Goal: Information Seeking & Learning: Learn about a topic

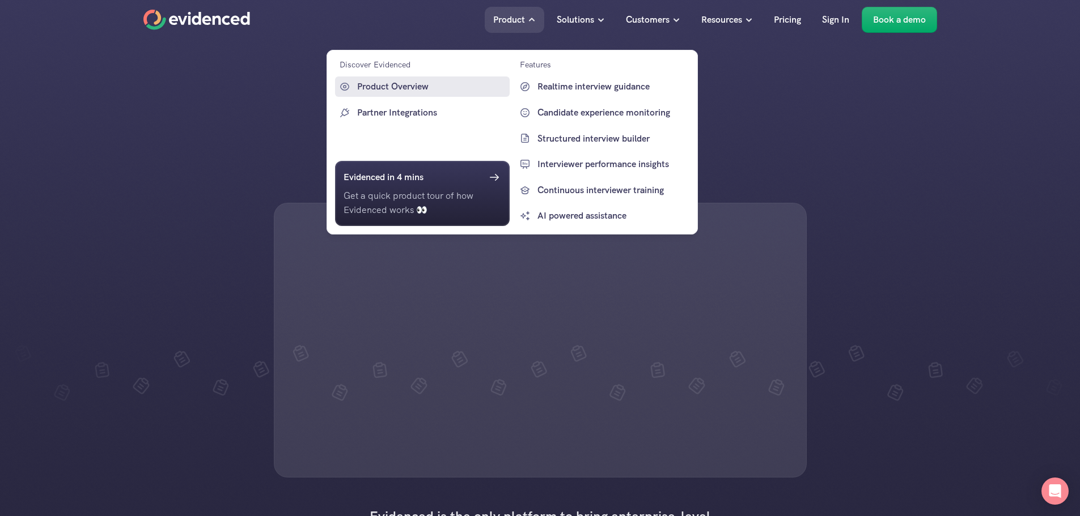
click at [406, 86] on p "Product Overview" at bounding box center [432, 86] width 150 height 15
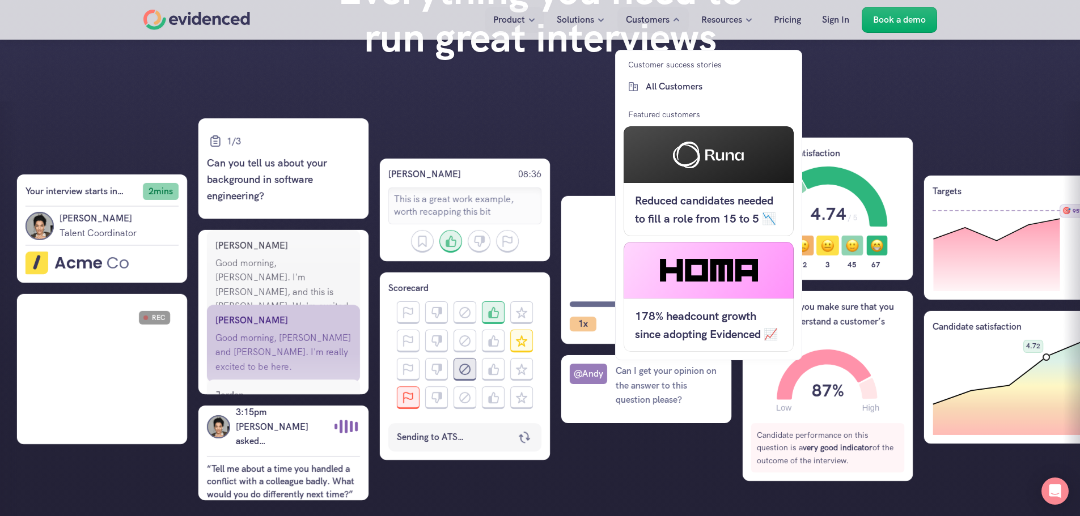
scroll to position [113, 0]
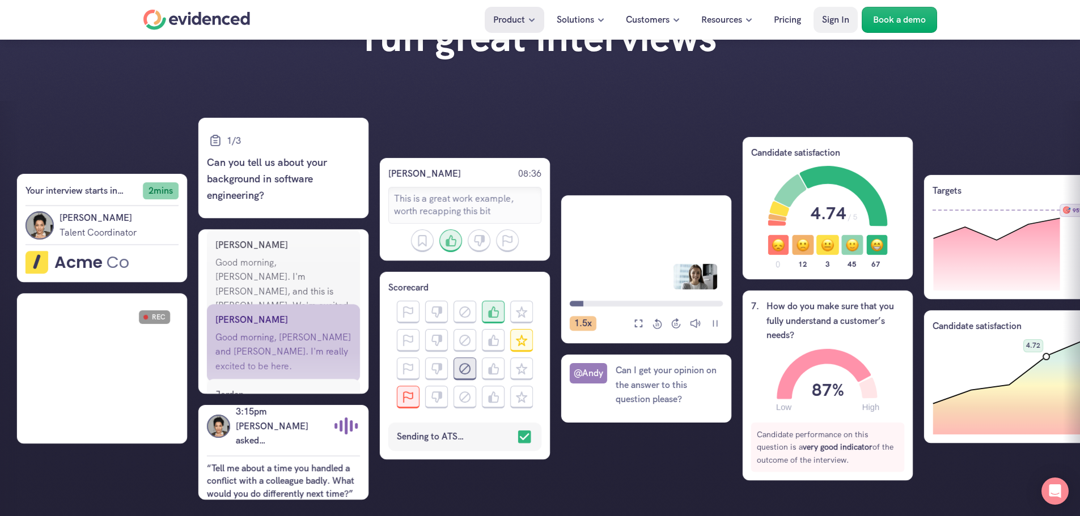
click at [794, 18] on p "Pricing" at bounding box center [787, 19] width 27 height 15
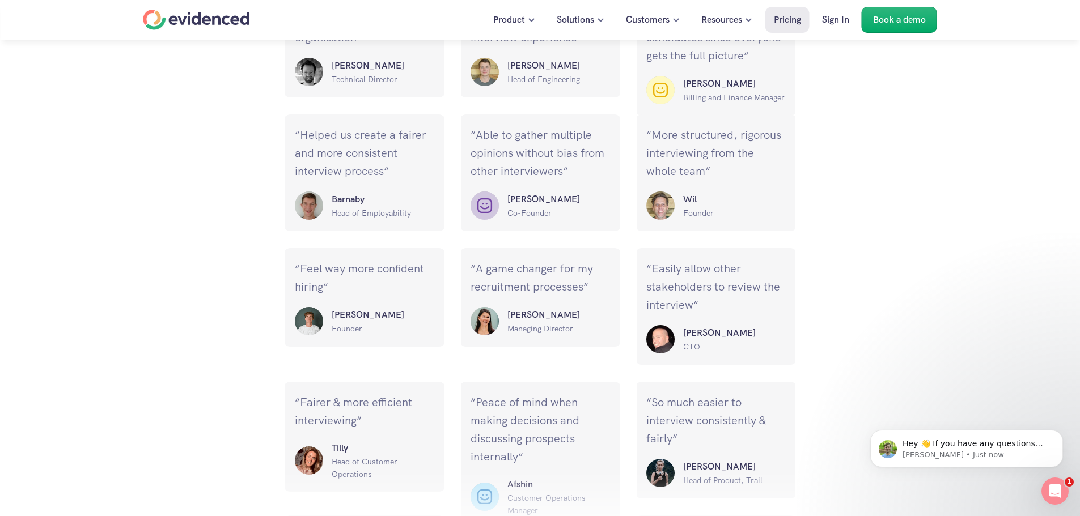
scroll to position [1133, 0]
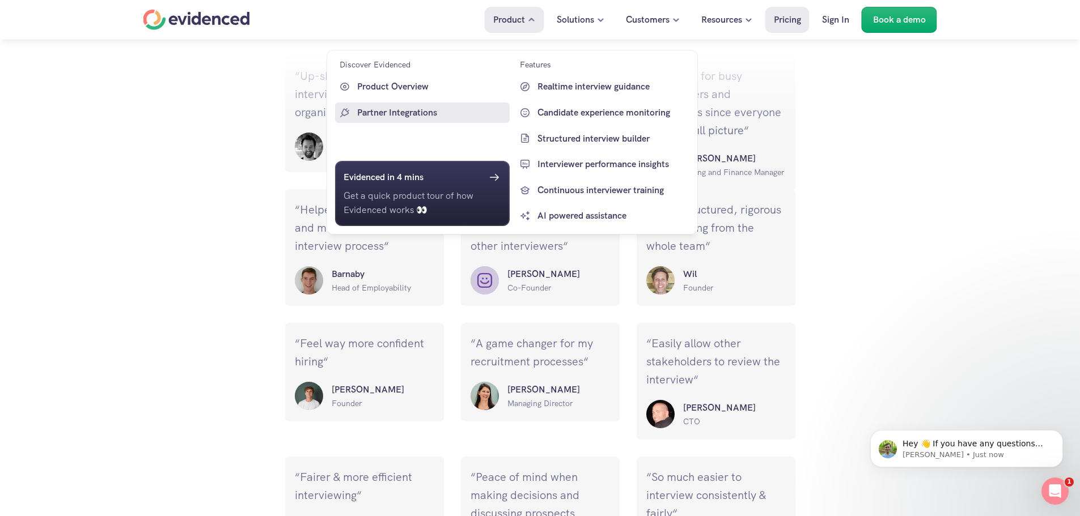
click at [405, 114] on p "Partner Integrations" at bounding box center [432, 112] width 150 height 15
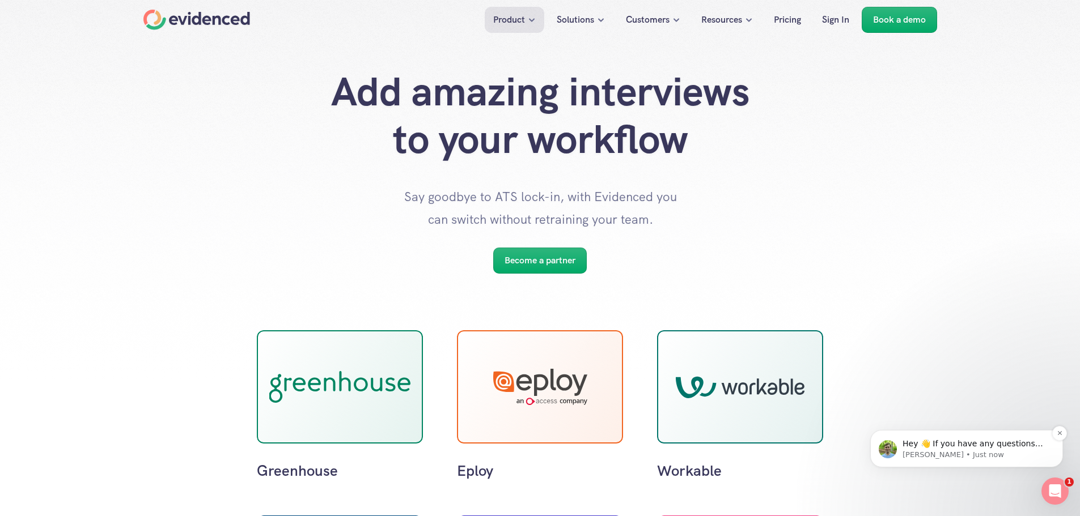
click at [986, 452] on p "Andy • Just now" at bounding box center [975, 455] width 146 height 10
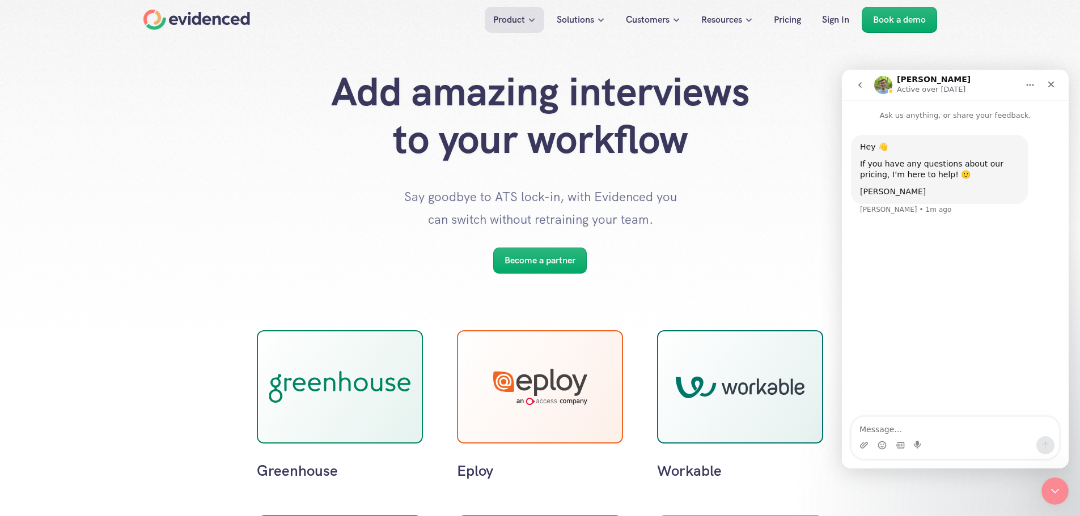
click at [1048, 87] on icon "Close" at bounding box center [1050, 84] width 9 height 9
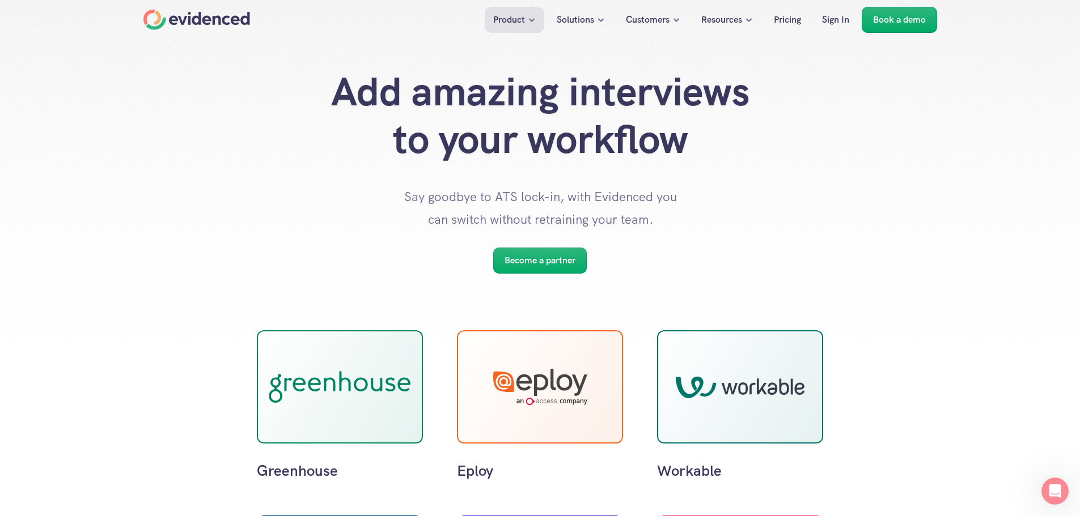
drag, startPoint x: 269, startPoint y: 23, endPoint x: 189, endPoint y: 21, distance: 79.4
click at [189, 21] on div "Product Solutions Customers Resources Pricing Sign In Book a demo" at bounding box center [539, 19] width 793 height 17
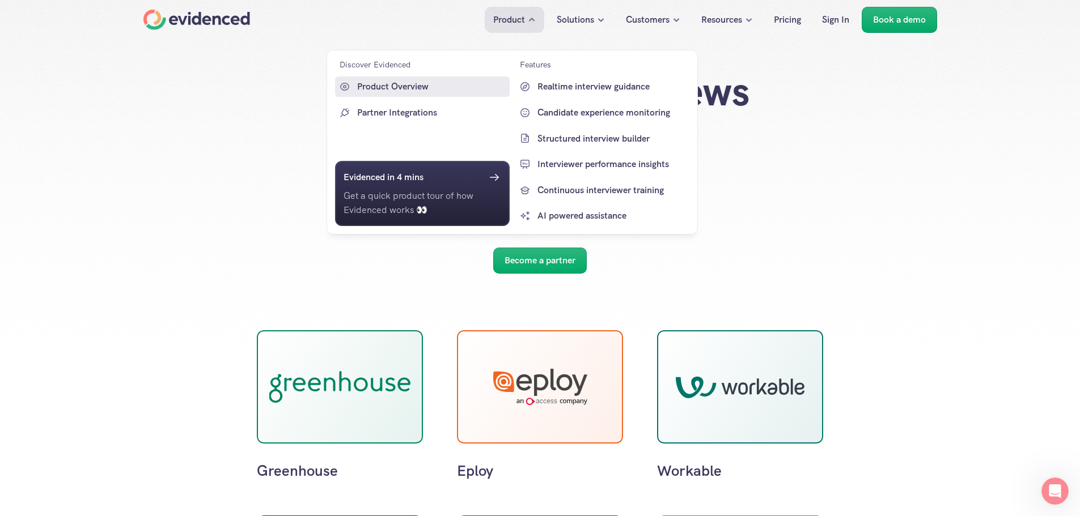
click at [373, 88] on p "Product Overview" at bounding box center [432, 86] width 150 height 15
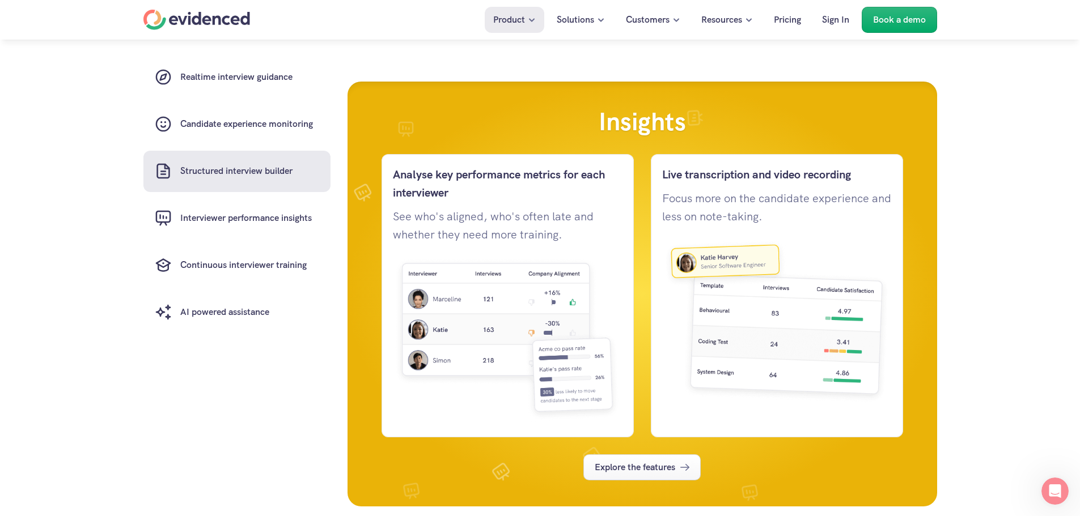
scroll to position [2040, 0]
